Goal: Information Seeking & Learning: Learn about a topic

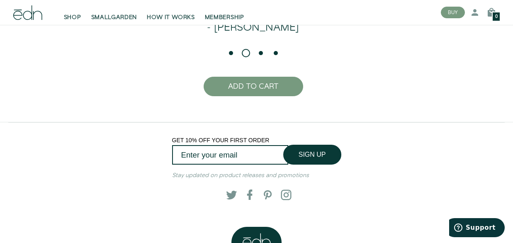
scroll to position [1574, 0]
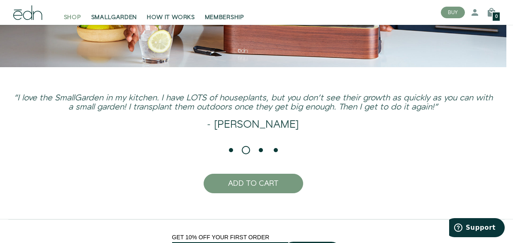
click at [71, 18] on div "Close dialog SIGN UP Submit" at bounding box center [256, 121] width 513 height 243
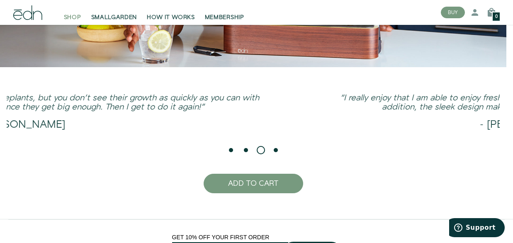
click at [71, 18] on span "SHOP" at bounding box center [72, 17] width 17 height 8
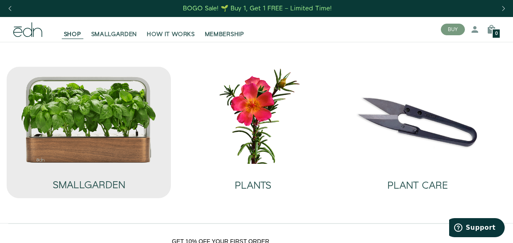
click at [89, 120] on img at bounding box center [89, 119] width 136 height 87
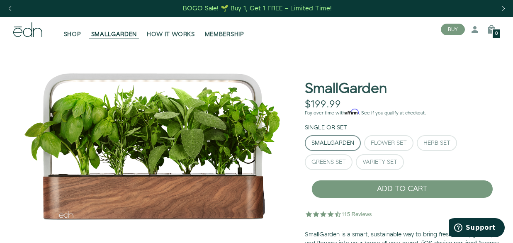
click at [241, 5] on div "BOGO Sale! 🌱 Buy 1, Get 1 FREE – Limited Time!" at bounding box center [257, 8] width 149 height 9
click at [395, 140] on div "Flower Set" at bounding box center [389, 143] width 36 height 6
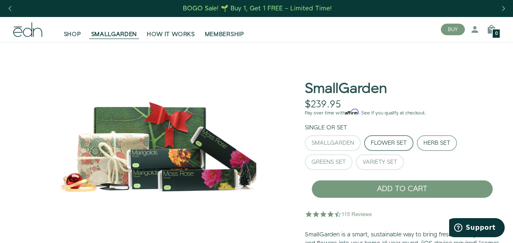
click at [450, 144] on div "Herb Set" at bounding box center [437, 143] width 27 height 6
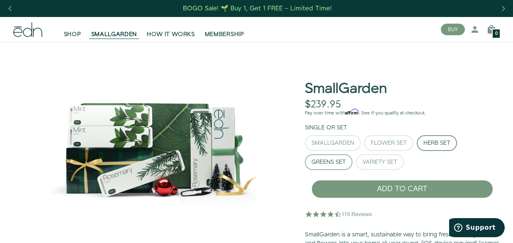
click at [324, 163] on div "Greens Set" at bounding box center [329, 162] width 34 height 6
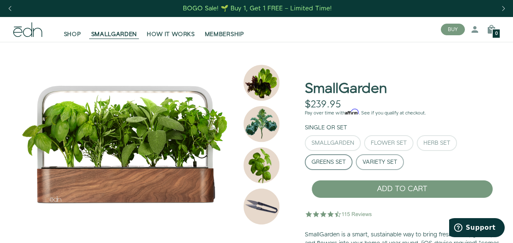
click at [394, 161] on div "Variety Set" at bounding box center [380, 162] width 35 height 6
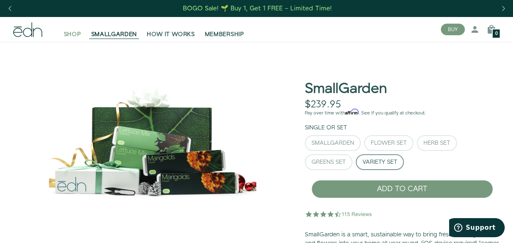
click at [69, 34] on span "SHOP" at bounding box center [72, 34] width 17 height 8
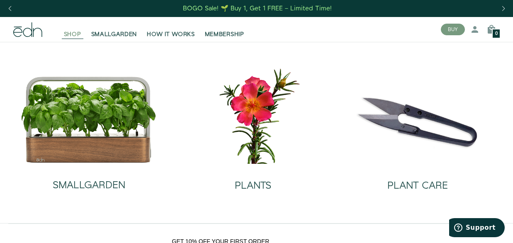
click at [72, 34] on span "SHOP" at bounding box center [72, 34] width 17 height 8
click at [504, 7] on div "Next slide" at bounding box center [503, 9] width 11 height 18
click at [302, 14] on link "Give the perfect gift—shop Gift Sets" at bounding box center [257, 8] width 109 height 13
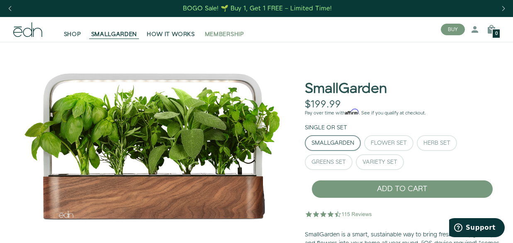
click at [220, 32] on span "MEMBERSHIP" at bounding box center [224, 34] width 39 height 8
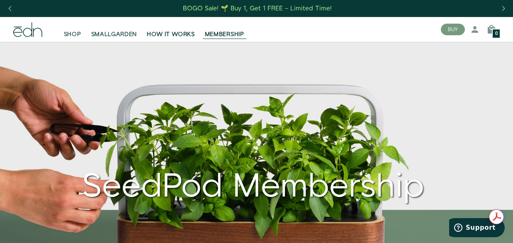
click at [167, 28] on link "HOW IT WORKS" at bounding box center [171, 29] width 58 height 18
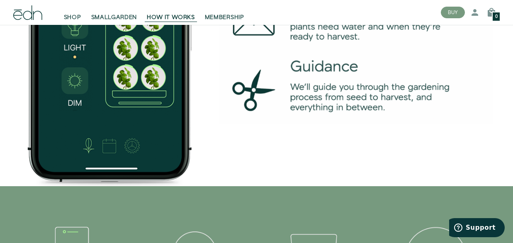
scroll to position [1355, 0]
